Goal: Task Accomplishment & Management: Complete application form

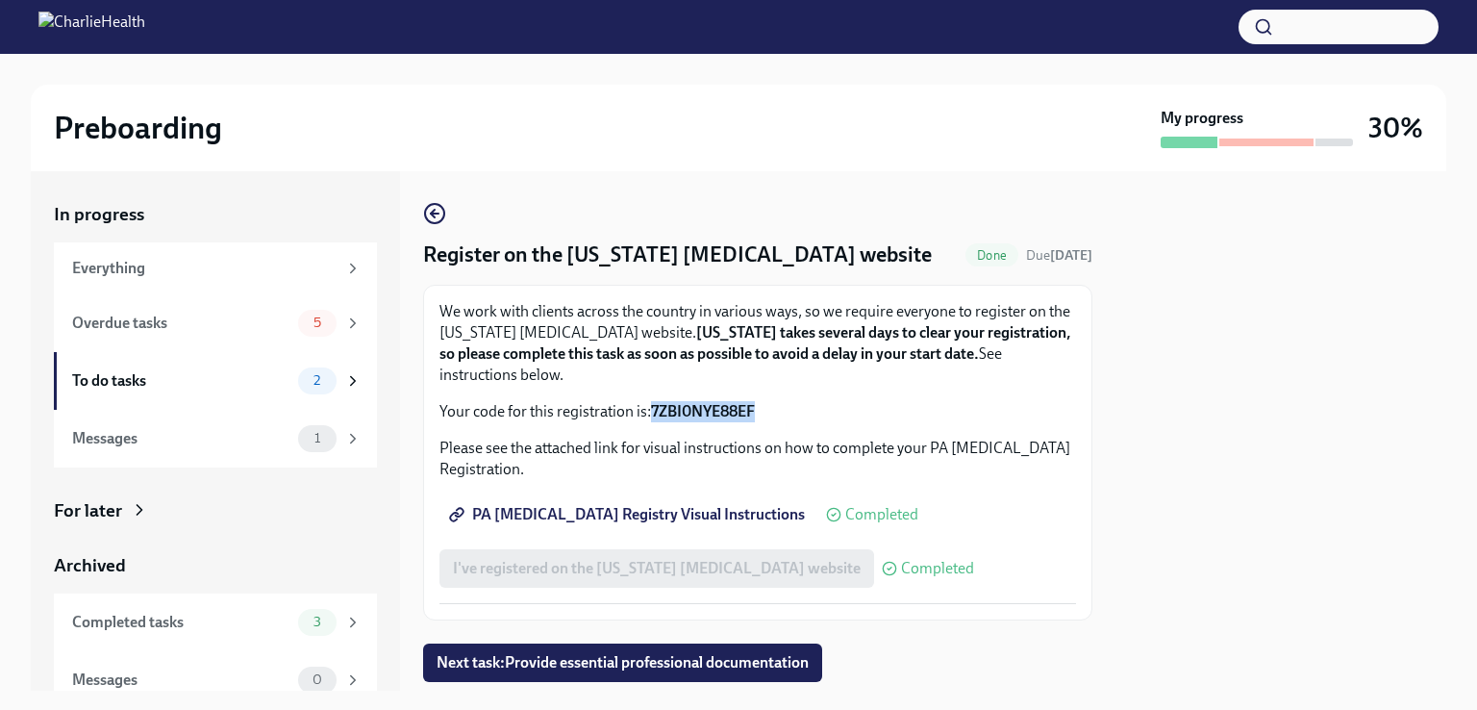
scroll to position [52, 0]
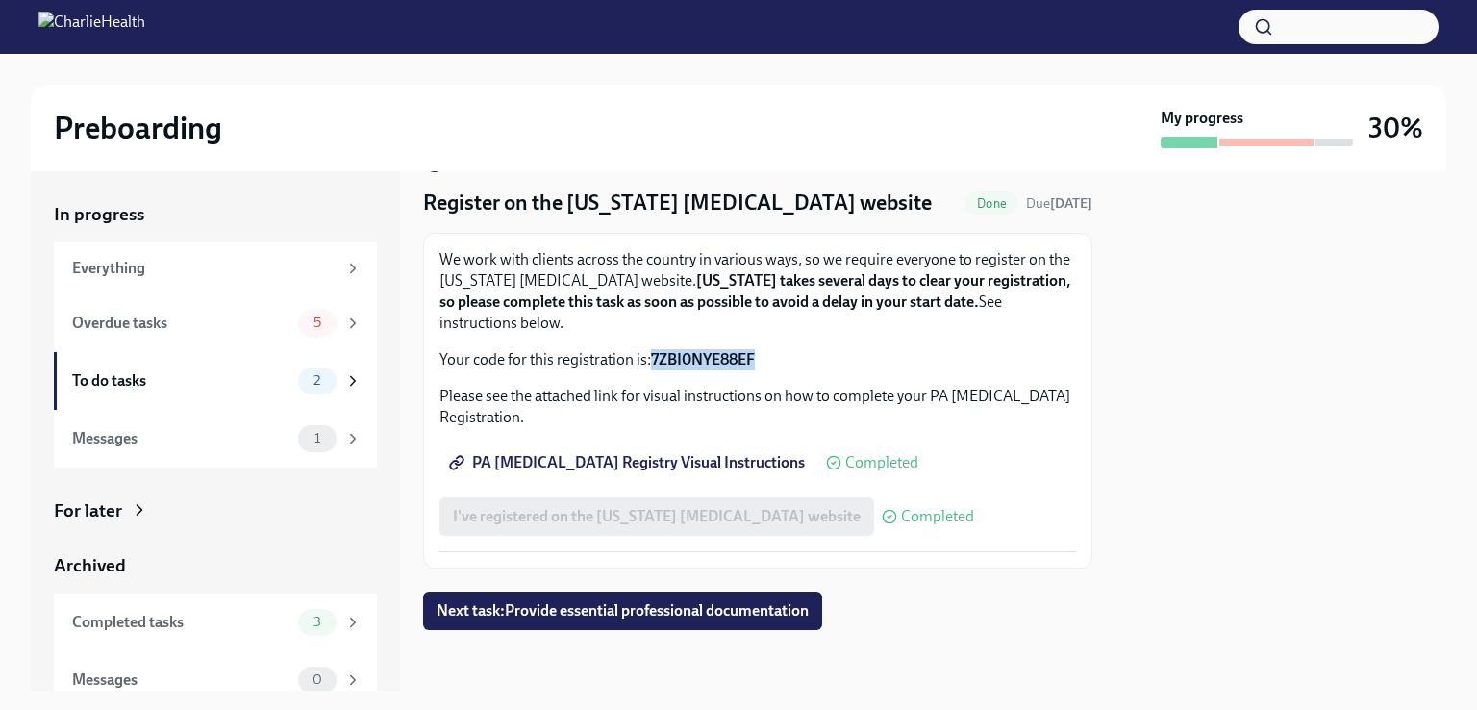
click at [156, 320] on div "Overdue tasks" at bounding box center [181, 323] width 218 height 21
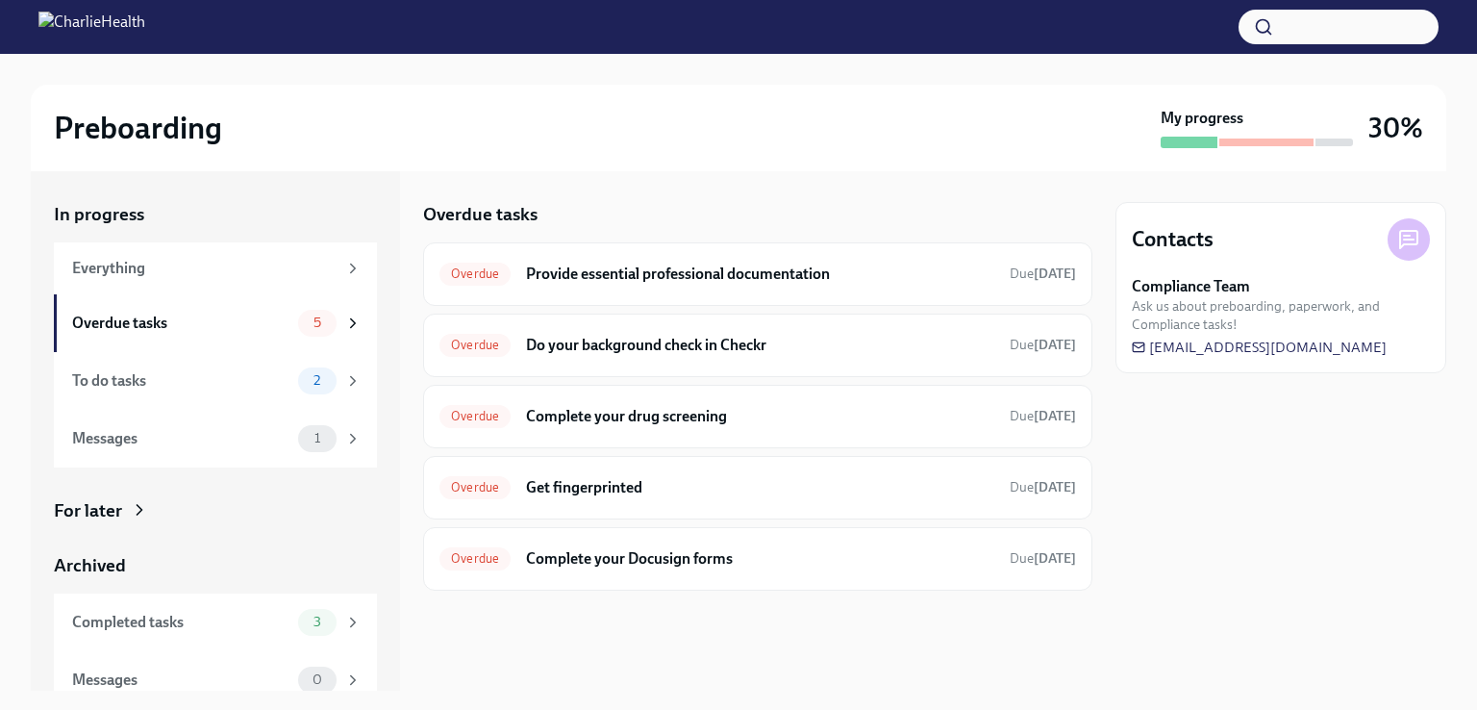
click at [1374, 345] on span "[EMAIL_ADDRESS][DOMAIN_NAME]" at bounding box center [1259, 347] width 255 height 19
drag, startPoint x: 1405, startPoint y: 351, endPoint x: 1140, endPoint y: 358, distance: 265.5
click at [1140, 358] on div "Contacts Compliance Team Ask us about preboarding, paperwork, and Compliance ta…" at bounding box center [1281, 287] width 331 height 171
drag, startPoint x: 1399, startPoint y: 348, endPoint x: 1255, endPoint y: 356, distance: 144.5
click at [1255, 356] on div "Compliance Team Ask us about preboarding, paperwork, and Compliance tasks! [EMA…" at bounding box center [1281, 316] width 298 height 81
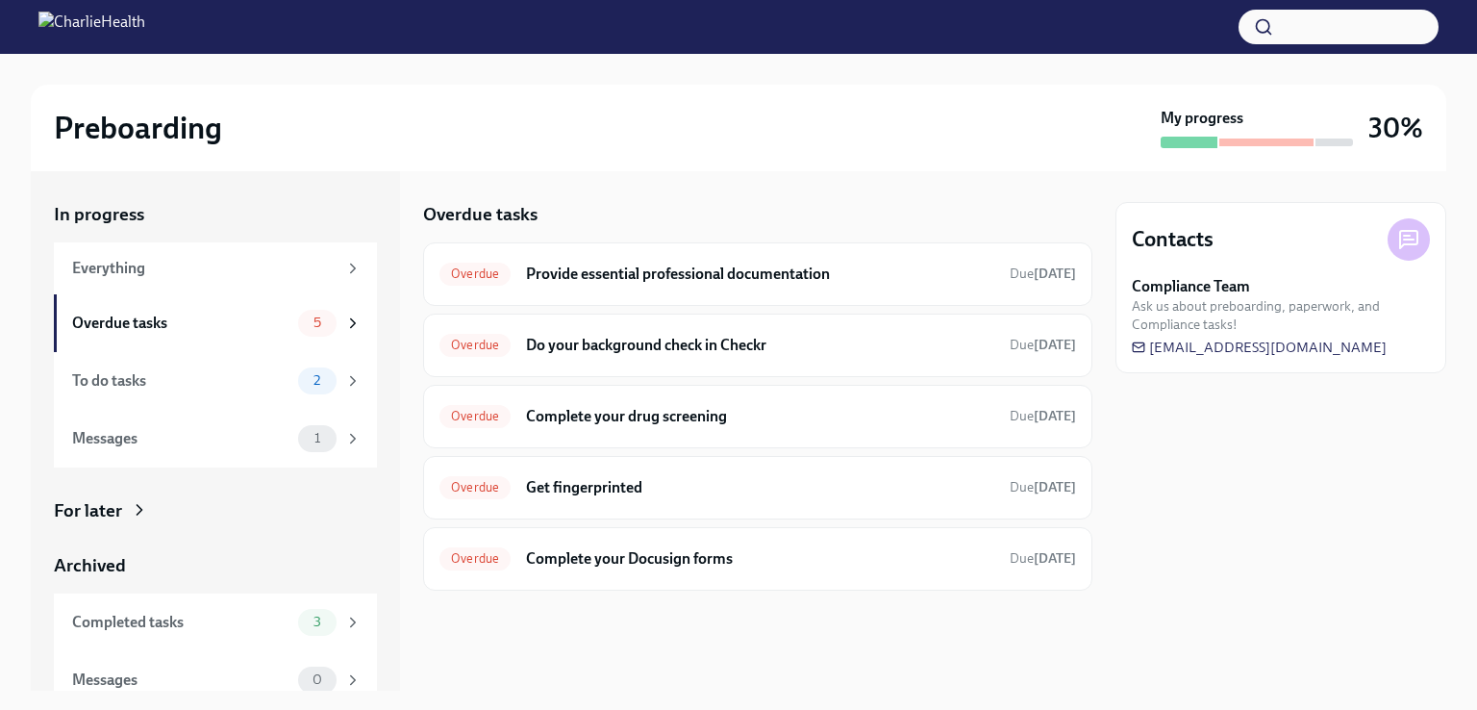
click at [601, 422] on h6 "Complete your drug screening" at bounding box center [760, 416] width 468 height 21
click at [733, 265] on h6 "Provide essential professional documentation" at bounding box center [760, 273] width 468 height 21
